Goal: Transaction & Acquisition: Book appointment/travel/reservation

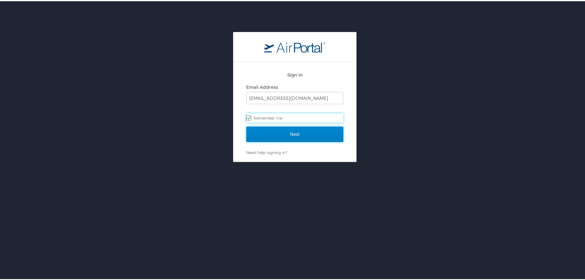
click at [298, 135] on input "Next" at bounding box center [294, 132] width 97 height 15
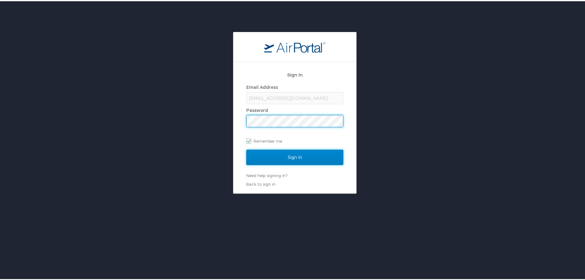
click at [303, 156] on input "Sign In" at bounding box center [294, 155] width 97 height 15
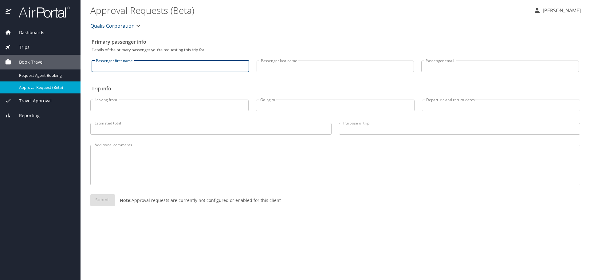
click at [126, 67] on input "Passenger first name" at bounding box center [170, 66] width 158 height 12
type input "[PERSON_NAME]"
type input "Kuhlmann"
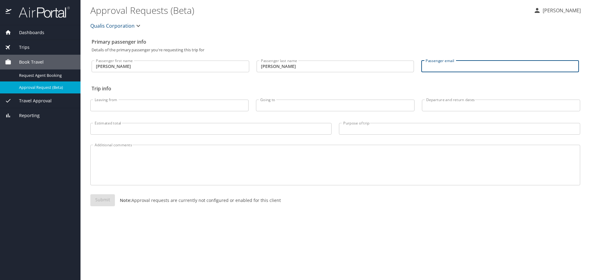
click at [436, 68] on input "Passenger email" at bounding box center [500, 66] width 158 height 12
type input "rkuhlmann@qualis-corp.com"
click at [149, 107] on input "Leaving from" at bounding box center [169, 105] width 158 height 12
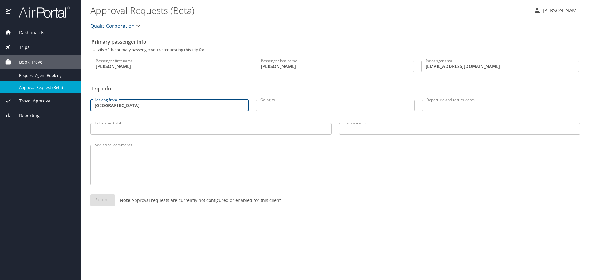
type input "Huntsville"
click at [284, 108] on input "Going to" at bounding box center [335, 105] width 158 height 12
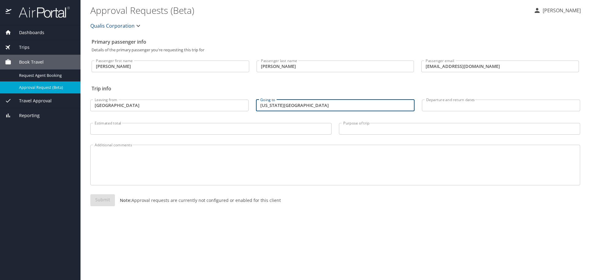
type input "Colorado Springs"
click at [439, 104] on input "Departure and return dates" at bounding box center [501, 105] width 158 height 12
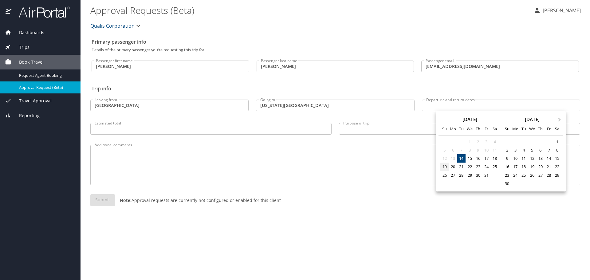
click at [445, 166] on div "19" at bounding box center [444, 166] width 8 height 8
click at [485, 167] on div "24" at bounding box center [486, 166] width 8 height 8
type input "10/19/2025 🠦 10/24/2025"
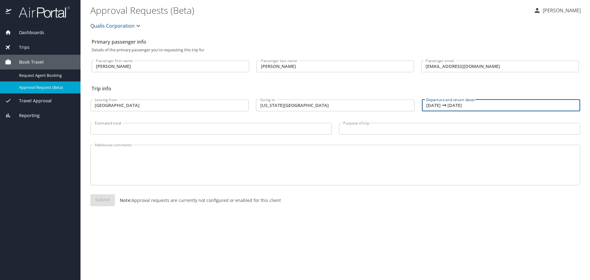
click at [370, 128] on input "Purpose of trip" at bounding box center [459, 129] width 241 height 12
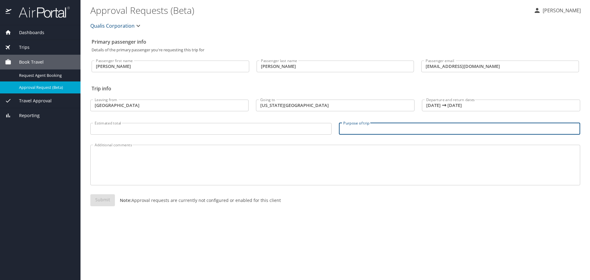
paste input "Train MDTF teams in the setup and disassembly of the TIGS V2 Prototype system"
type input "Train MDTF teams in the setup and disassembly of the TIGS V2 Prototype system"
click at [146, 130] on input "Estimated total" at bounding box center [210, 129] width 241 height 12
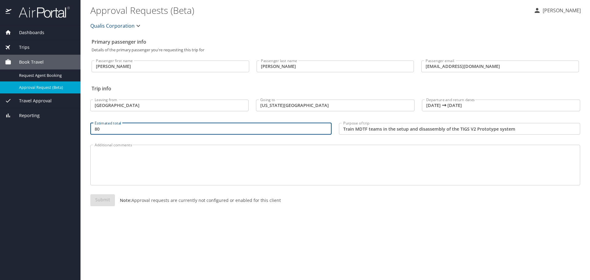
type input "8"
type input "$800"
click at [37, 100] on span "Travel Approval" at bounding box center [31, 100] width 40 height 7
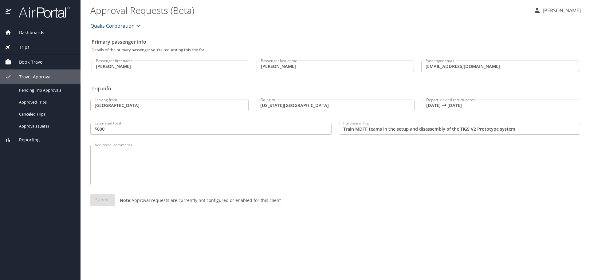
click at [28, 46] on span "Trips" at bounding box center [20, 47] width 18 height 7
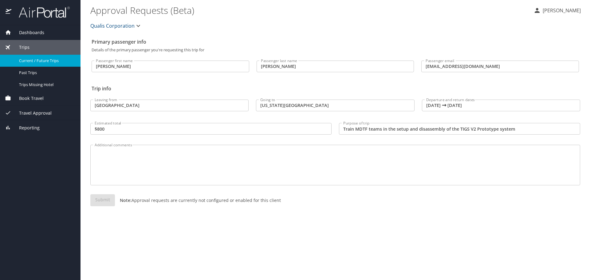
click at [29, 60] on span "Current / Future Trips" at bounding box center [46, 61] width 54 height 6
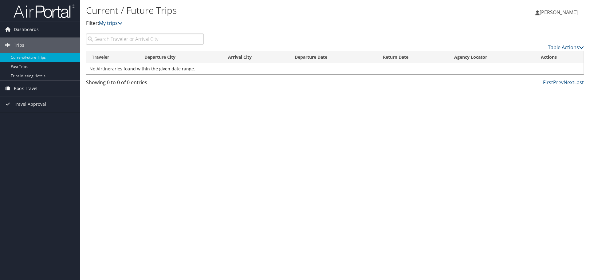
drag, startPoint x: 27, startPoint y: 86, endPoint x: 30, endPoint y: 86, distance: 3.7
click at [27, 86] on span "Book Travel" at bounding box center [26, 88] width 24 height 15
click at [33, 102] on link "Agent Booking Request" at bounding box center [40, 100] width 80 height 9
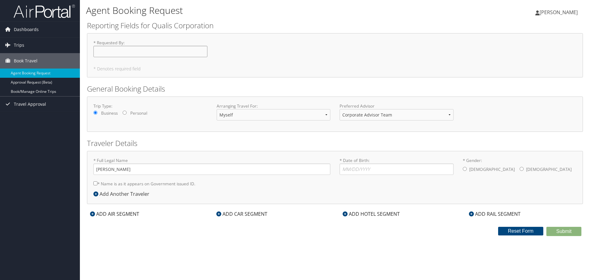
click at [135, 52] on input "* Requested By : Required" at bounding box center [150, 51] width 114 height 11
type input "[PERSON_NAME]"
click at [451, 116] on select "Corporate Advisor Team Corporate Advisor Team" at bounding box center [396, 114] width 114 height 11
click at [357, 170] on input "* Date of Birth: Invalid Date" at bounding box center [396, 168] width 114 height 11
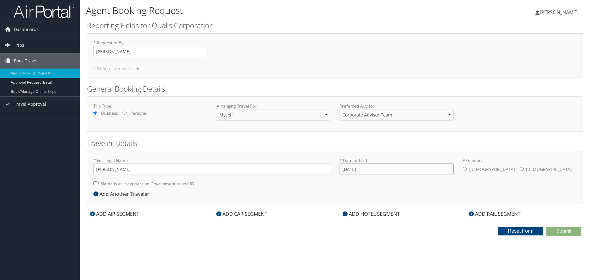
type input "05/01/1985"
click at [464, 169] on input "* Gender: Male Female" at bounding box center [464, 169] width 4 height 4
radio input "true"
click at [95, 185] on input "* Name is as it appears on Government issued ID." at bounding box center [95, 183] width 4 height 4
checkbox input "true"
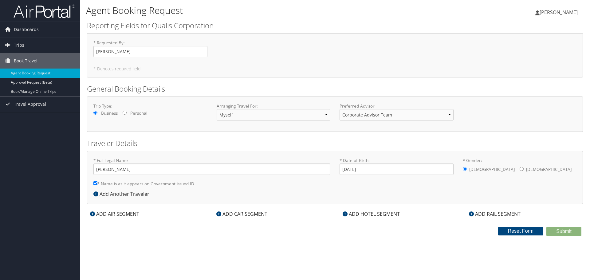
click at [479, 251] on div "Agent Booking Request James Kuhlmann James Kuhlmann My Settings Travel Agency C…" at bounding box center [335, 140] width 510 height 280
click at [148, 52] on input "Ryan Kuhlmann" at bounding box center [150, 51] width 114 height 11
click at [137, 55] on input "Ryan Kuhlmann" at bounding box center [150, 51] width 114 height 11
drag, startPoint x: 136, startPoint y: 52, endPoint x: 84, endPoint y: 49, distance: 52.0
click at [84, 49] on div "Agent Booking Request James Kuhlmann James Kuhlmann My Settings Travel Agency C…" at bounding box center [335, 140] width 510 height 280
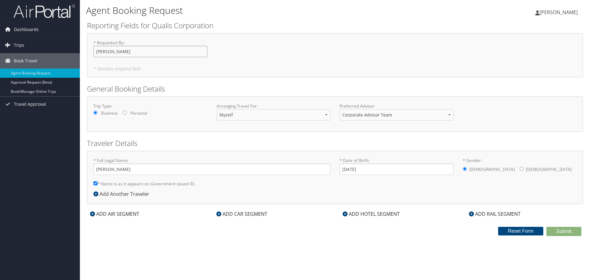
type input "James Ryan Kuhlmann"
click at [94, 113] on input "Business" at bounding box center [95, 113] width 4 height 4
click at [326, 115] on select "Myself Another Traveler Guest Traveler" at bounding box center [273, 114] width 114 height 11
click at [216, 109] on select "Myself Another Traveler Guest Traveler" at bounding box center [273, 114] width 114 height 11
click at [385, 118] on select "Corporate Advisor Team Corporate Advisor Team" at bounding box center [396, 114] width 114 height 11
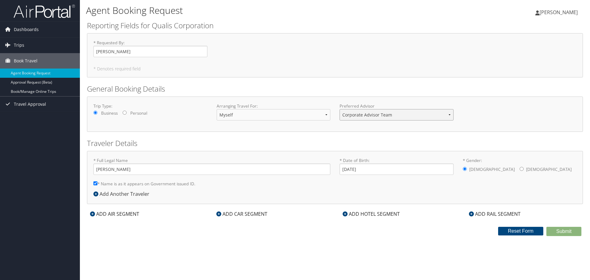
select select "[EMAIL_ADDRESS][DOMAIN_NAME]"
click at [339, 109] on select "Corporate Advisor Team Corporate Advisor Team" at bounding box center [396, 114] width 114 height 11
click at [524, 229] on button "Reset Form" at bounding box center [520, 231] width 45 height 9
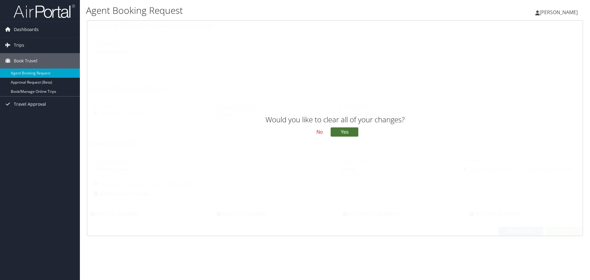
click at [345, 131] on button "Yes" at bounding box center [344, 131] width 28 height 9
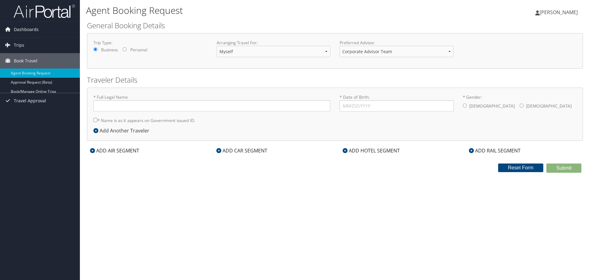
type input "[PERSON_NAME]"
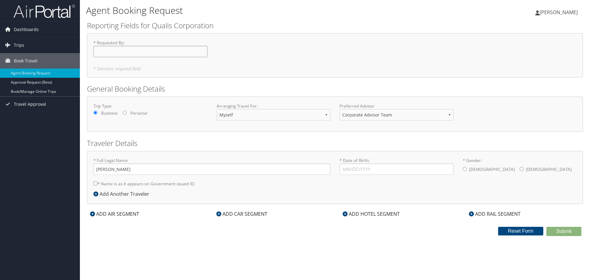
click at [159, 53] on input "* Requested By : Required" at bounding box center [150, 51] width 114 height 11
type input "James Ryan Kuhlmann"
click at [96, 112] on input "Business" at bounding box center [95, 113] width 4 height 4
click at [350, 165] on input "* Date of Birth: Invalid Date" at bounding box center [396, 168] width 114 height 11
type input "05/01/1985"
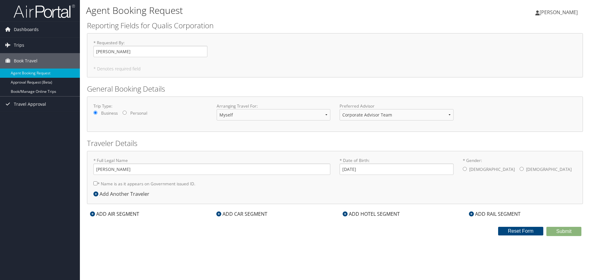
click at [465, 167] on input "* Gender: Male Female" at bounding box center [464, 169] width 4 height 4
radio input "true"
click at [95, 184] on input "* Name is as it appears on Government issued ID." at bounding box center [95, 183] width 4 height 4
click at [188, 184] on label "* Name is as it appears on Government issued ID." at bounding box center [144, 183] width 102 height 11
click at [97, 184] on input "* Name is as it appears on Government issued ID." at bounding box center [95, 183] width 4 height 4
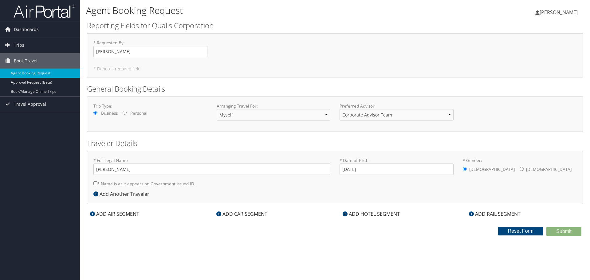
click at [190, 184] on label "* Name is as it appears on Government issued ID." at bounding box center [144, 183] width 102 height 11
click at [97, 184] on input "* Name is as it appears on Government issued ID." at bounding box center [95, 183] width 4 height 4
checkbox input "true"
click at [93, 213] on icon at bounding box center [92, 213] width 5 height 5
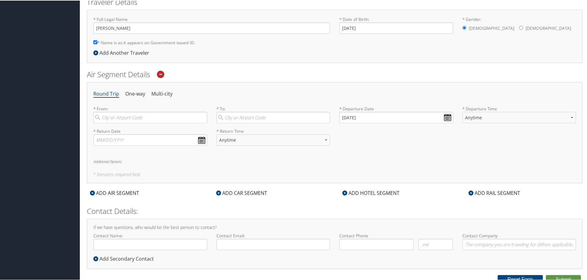
scroll to position [145, 0]
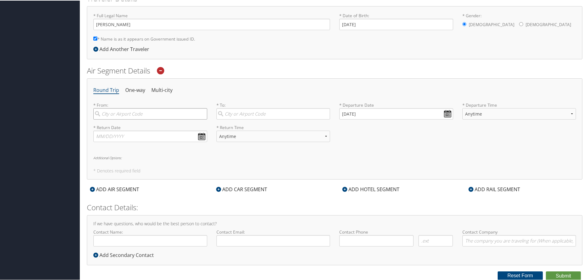
click at [140, 111] on input "search" at bounding box center [150, 112] width 114 height 11
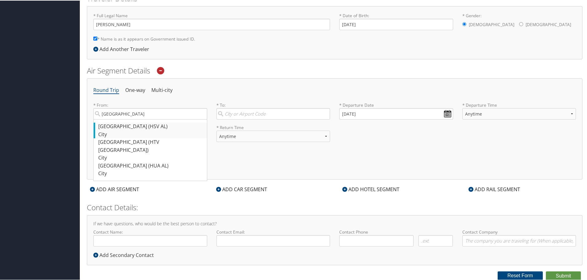
click at [132, 123] on div "Huntsville (HSV AL)" at bounding box center [151, 126] width 106 height 8
click at [132, 119] on input "Huntsville" at bounding box center [150, 112] width 114 height 11
type input "Huntsville (HSV AL)"
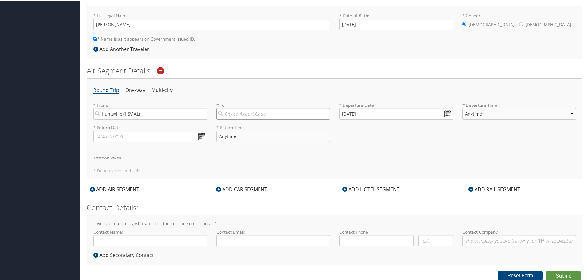
click at [235, 111] on input "search" at bounding box center [273, 112] width 114 height 11
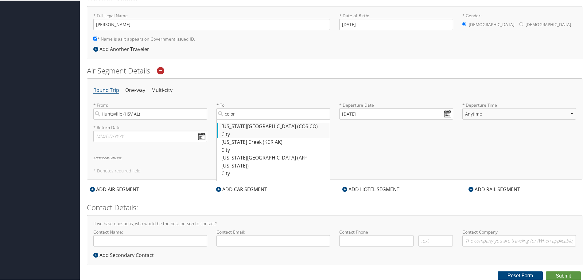
click at [233, 127] on div "Colorado Springs (COS CO)" at bounding box center [274, 126] width 106 height 8
click at [233, 119] on input "color" at bounding box center [273, 112] width 114 height 11
type input "Colorado Springs (COS CO)"
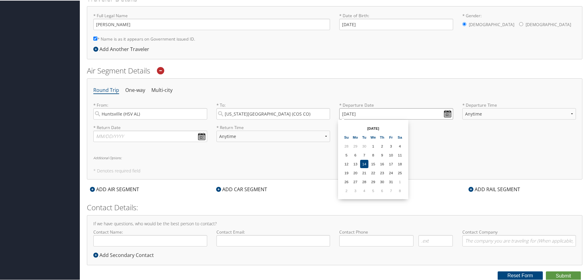
click at [444, 113] on input "10/14/2025" at bounding box center [396, 112] width 114 height 11
click at [346, 172] on td "19" at bounding box center [346, 172] width 8 height 8
type input "10/19/2025"
click at [491, 114] on select "Anytime Early Morning (5AM-7AM) Morning (7AM-12PM) Afternoon (12PM-5PM) Evening…" at bounding box center [519, 112] width 114 height 11
select select "7AM-12PM"
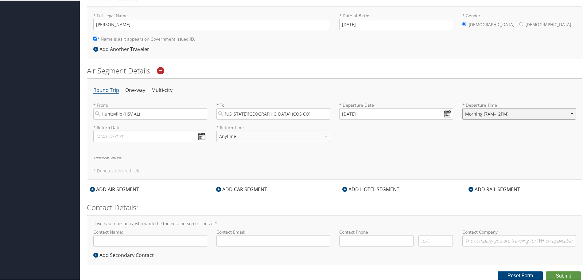
click at [462, 107] on select "Anytime Early Morning (5AM-7AM) Morning (7AM-12PM) Afternoon (12PM-5PM) Evening…" at bounding box center [519, 112] width 114 height 11
click at [201, 134] on input "text" at bounding box center [150, 135] width 114 height 11
click at [148, 196] on td "24" at bounding box center [146, 194] width 8 height 8
type input "10/24/2025"
click at [290, 136] on select "Anytime Early Morning (5AM-7AM) Morning (7AM-12PM) Afternoon (12PM-5PM) Evening…" at bounding box center [273, 135] width 114 height 11
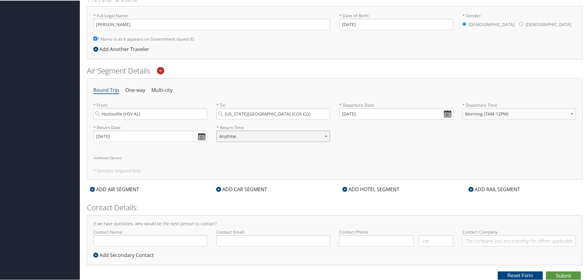
select select "7AM-12PM"
click at [216, 130] on select "Anytime Early Morning (5AM-7AM) Morning (7AM-12PM) Afternoon (12PM-5PM) Evening…" at bounding box center [273, 135] width 114 height 11
click at [254, 165] on div "Round Trip One-way Multi-city * From: Huntsville (HSV AL) Required * To: Colora…" at bounding box center [335, 128] width 496 height 101
click at [142, 238] on input "Contact Name:" at bounding box center [150, 239] width 114 height 11
type input "J"
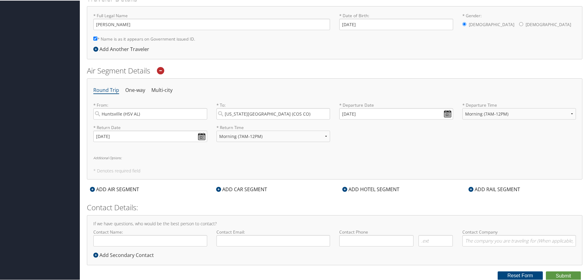
click at [218, 189] on icon at bounding box center [218, 188] width 5 height 5
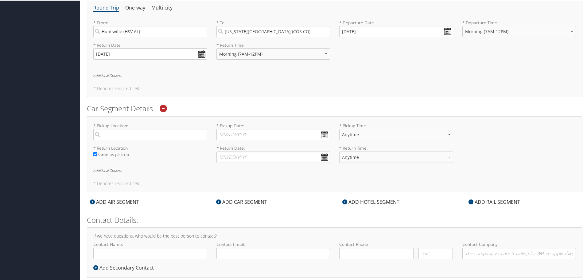
scroll to position [237, 0]
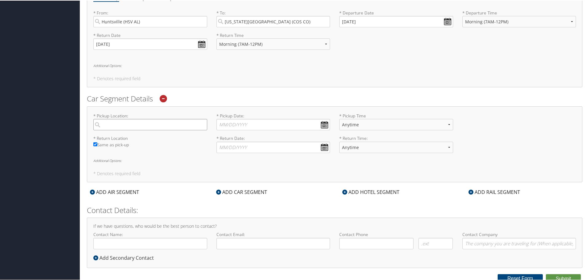
click at [154, 124] on input "search" at bounding box center [150, 123] width 114 height 11
click at [140, 138] on div "Colorado Springs (COS CO)" at bounding box center [151, 137] width 106 height 8
click at [140, 130] on input "Colorado springs" at bounding box center [150, 123] width 114 height 11
type input "Colorado Springs"
click at [321, 123] on input "* Pickup Date: Dates must be valid" at bounding box center [273, 123] width 114 height 11
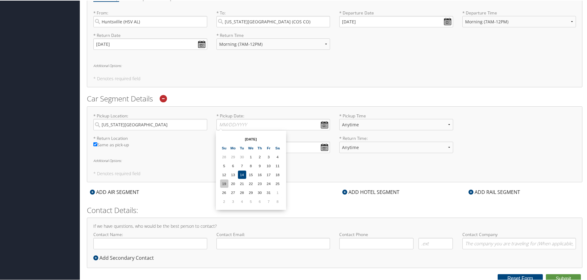
click at [224, 182] on td "19" at bounding box center [224, 183] width 8 height 8
type input "10/19/2025"
click at [325, 145] on input "* Return Date: Dates must be valid" at bounding box center [273, 146] width 114 height 11
click at [269, 206] on td "24" at bounding box center [269, 205] width 8 height 8
type input "10/24/2025"
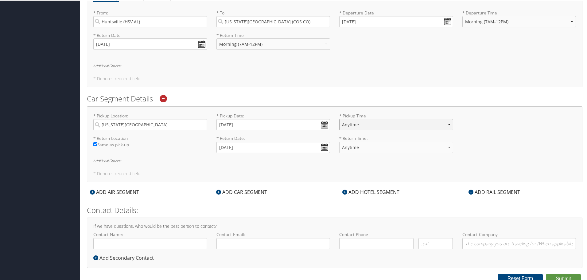
click at [403, 123] on select "Anytime 12:00 AM 1:00 AM 2:00 AM 3:00 AM 4:00 AM 5:00 AM 6:00 AM 7:00 AM 8:00 A…" at bounding box center [396, 123] width 114 height 11
click at [377, 167] on div "* Pickup Location: Colorado Springs Required * Pickup Date: 10/19/2025 Dates mu…" at bounding box center [335, 144] width 496 height 76
click at [345, 192] on icon at bounding box center [344, 191] width 5 height 5
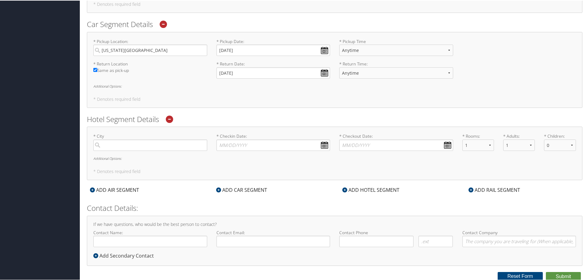
scroll to position [312, 0]
click at [141, 144] on input "search" at bounding box center [150, 143] width 114 height 11
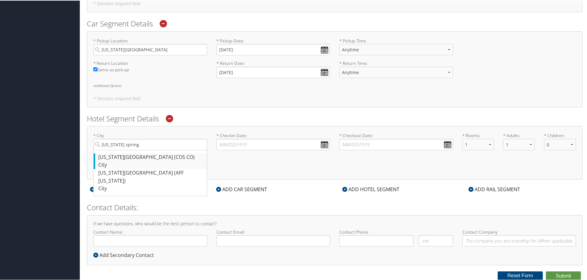
click at [135, 160] on div "Colorado Springs (COS CO)" at bounding box center [151, 157] width 106 height 8
click at [135, 150] on input "Colorado spring" at bounding box center [150, 143] width 114 height 11
type input "Colorado Springs"
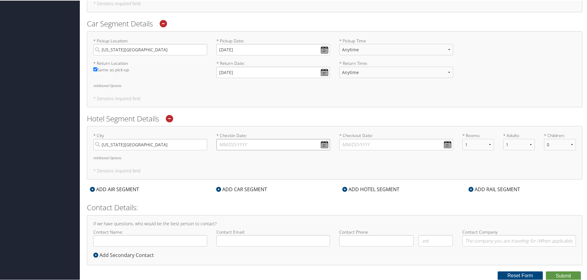
click at [324, 142] on input "* Checkin Date: Dates must be valid" at bounding box center [273, 143] width 114 height 11
click at [226, 201] on td "19" at bounding box center [224, 203] width 8 height 8
type input "10/19/2025"
click at [445, 145] on input "* Checkout Date: Dates must be valid" at bounding box center [396, 143] width 114 height 11
click at [392, 204] on td "24" at bounding box center [391, 203] width 8 height 8
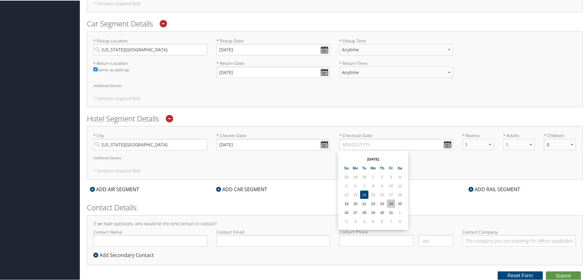
type input "10/24/2025"
click at [149, 237] on input "Contact Name:" at bounding box center [150, 239] width 114 height 11
type input "Ryan Kuhlmann"
type input "rkuhlmann@qualis-corp.com"
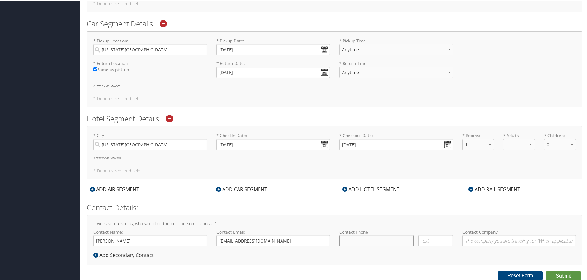
type input "( ) -"
type input "Qualis"
click at [368, 235] on input "( ) -" at bounding box center [376, 239] width 74 height 11
type input "( ) -"
click at [147, 255] on div "Add Secondary Contact" at bounding box center [125, 254] width 64 height 7
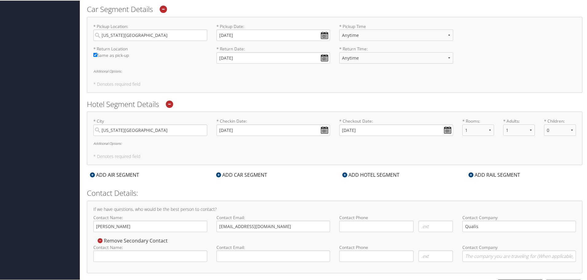
scroll to position [335, 0]
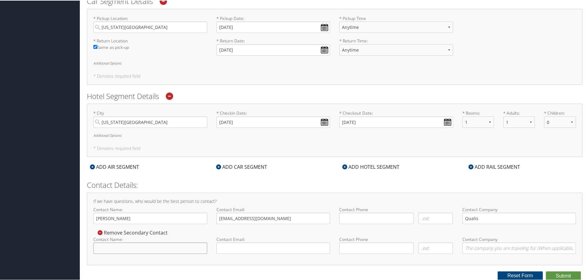
click at [139, 245] on input "Contact Name:" at bounding box center [150, 247] width 114 height 11
type input "Joel Hannah"
click at [236, 247] on input "Contact Email:" at bounding box center [273, 247] width 114 height 11
click at [239, 247] on input "Contact Email:" at bounding box center [273, 247] width 114 height 11
type input "jhannah@qualis-corp.com"
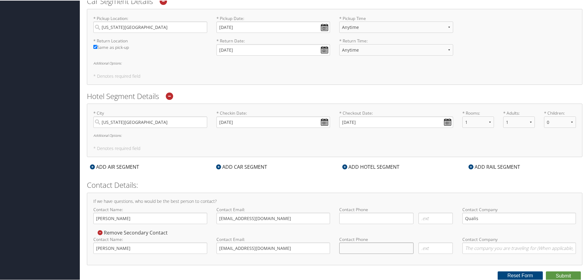
type input "( ) -"
click at [381, 246] on input "( ) -" at bounding box center [376, 247] width 74 height 11
click at [351, 214] on input at bounding box center [376, 217] width 74 height 11
type input "( ) -"
type input "(919) 902-3716"
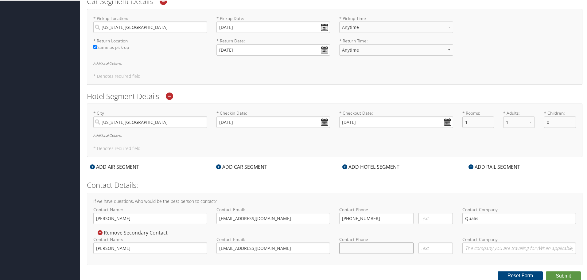
click at [356, 246] on input at bounding box center [376, 247] width 74 height 11
type input "(256) 565-9818"
click at [481, 246] on input "Contact Company" at bounding box center [519, 247] width 114 height 11
type input "Qualis"
click at [566, 273] on button "Submit" at bounding box center [563, 275] width 35 height 9
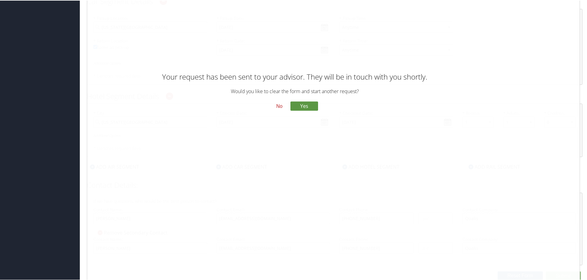
click at [279, 106] on button "No" at bounding box center [279, 105] width 16 height 10
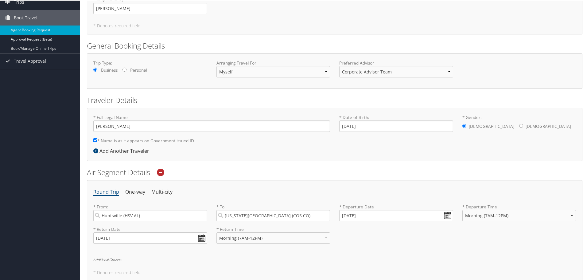
scroll to position [0, 0]
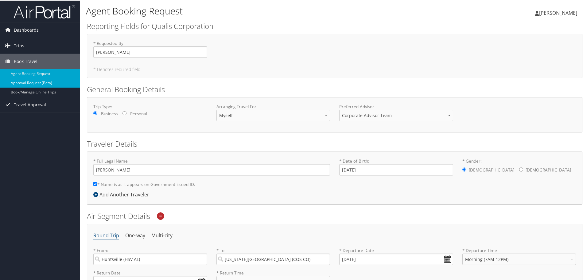
click at [24, 81] on link "Approval Request (Beta)" at bounding box center [40, 82] width 80 height 9
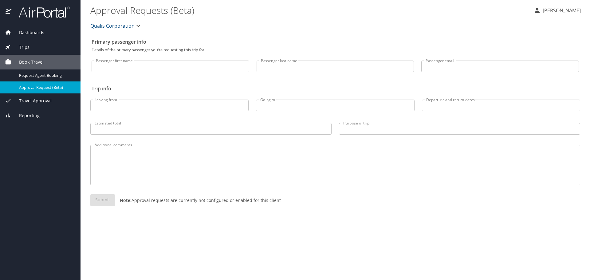
click at [31, 100] on span "Travel Approval" at bounding box center [31, 100] width 40 height 7
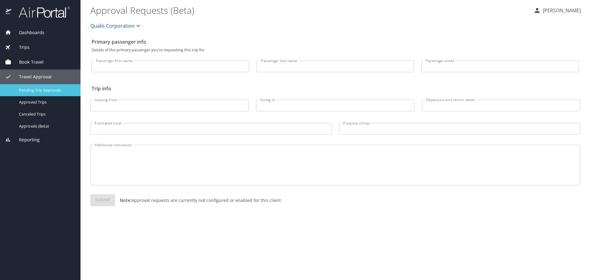
click at [31, 92] on span "Pending Trip Approvals" at bounding box center [46, 90] width 54 height 6
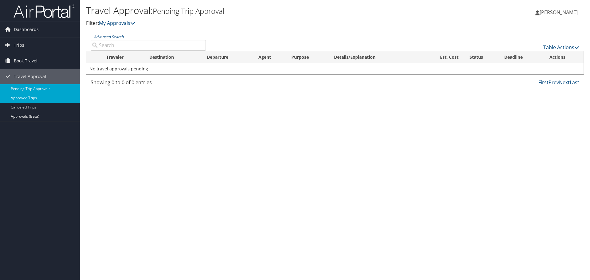
click at [25, 98] on link "Approved Trips" at bounding box center [40, 97] width 80 height 9
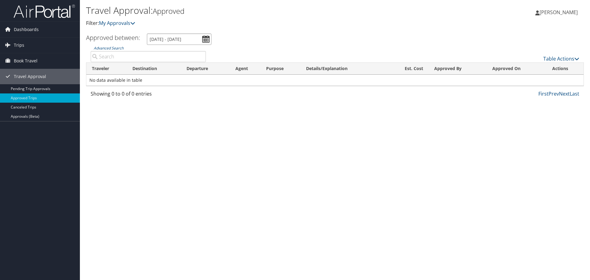
click at [208, 41] on input "[DATE] - [DATE]" at bounding box center [179, 38] width 64 height 11
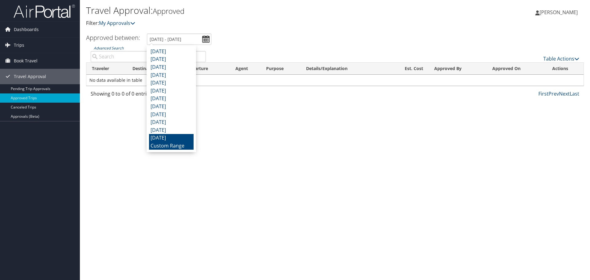
click at [169, 135] on li "[DATE]" at bounding box center [171, 138] width 45 height 8
type input "[DATE] - [DATE]"
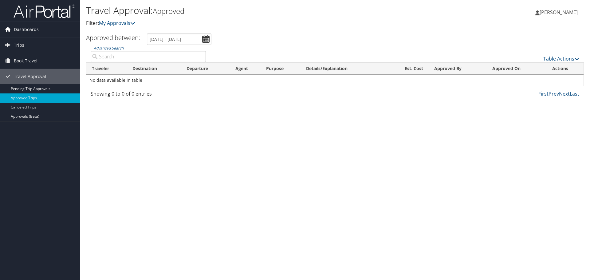
click at [35, 28] on span "Dashboards" at bounding box center [26, 29] width 25 height 15
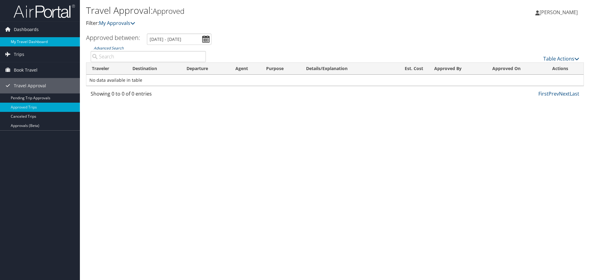
click at [33, 42] on link "My Travel Dashboard" at bounding box center [40, 41] width 80 height 9
